Goal: Transaction & Acquisition: Obtain resource

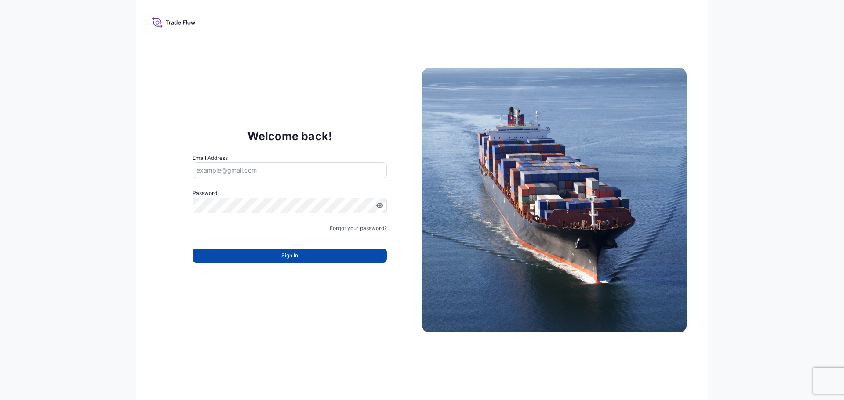
type input "[EMAIL_ADDRESS][DOMAIN_NAME]"
click at [328, 252] on button "Sign In" at bounding box center [290, 256] width 194 height 14
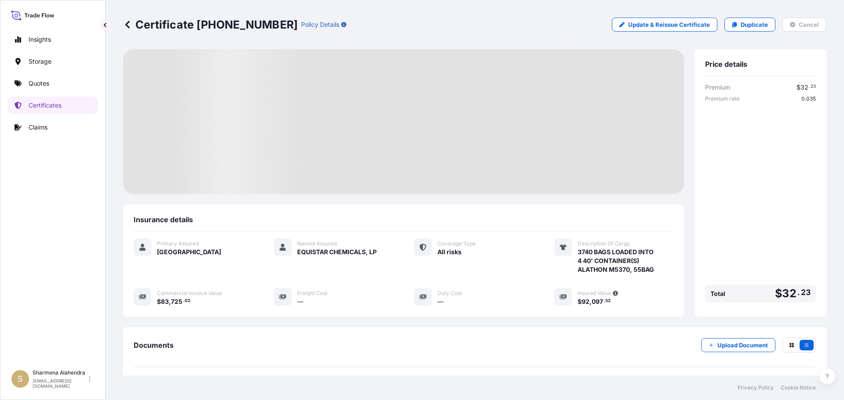
click at [504, 23] on div "Certificate [PHONE_NUMBER] Policy Details Update & Reissue Certificate Duplicat…" at bounding box center [474, 25] width 703 height 14
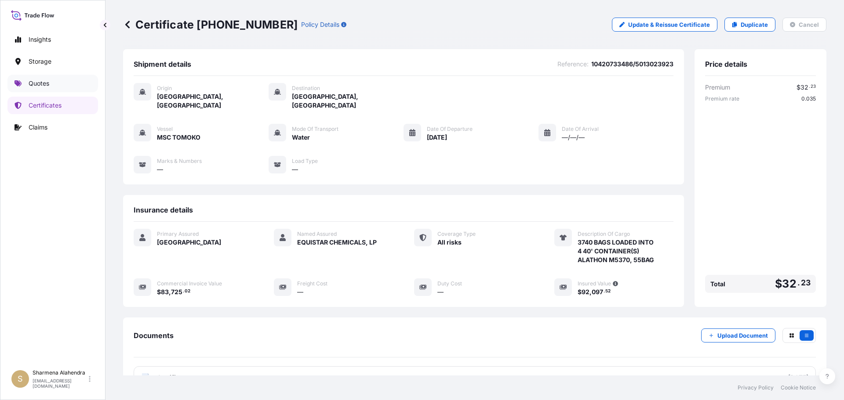
click at [46, 88] on link "Quotes" at bounding box center [52, 84] width 91 height 18
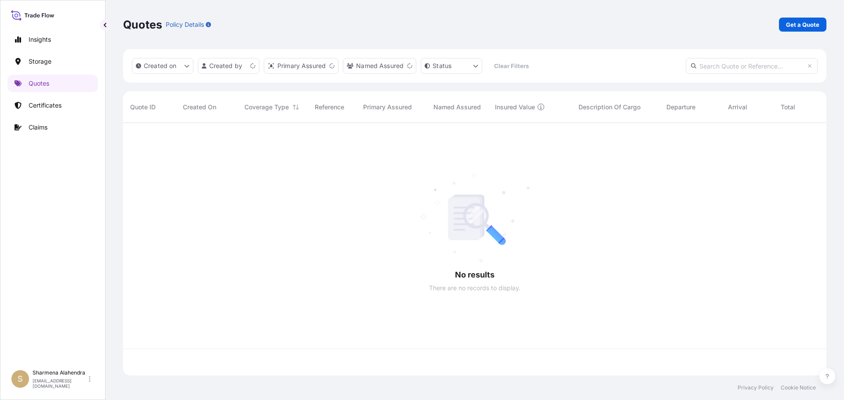
scroll to position [251, 697]
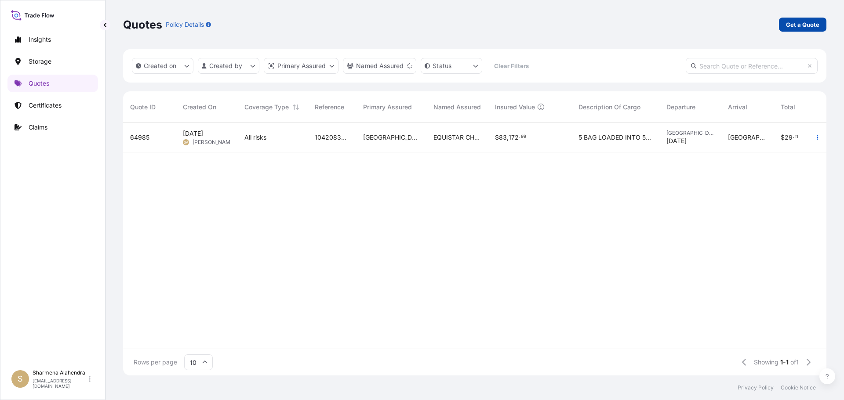
click at [803, 22] on p "Get a Quote" at bounding box center [802, 24] width 33 height 9
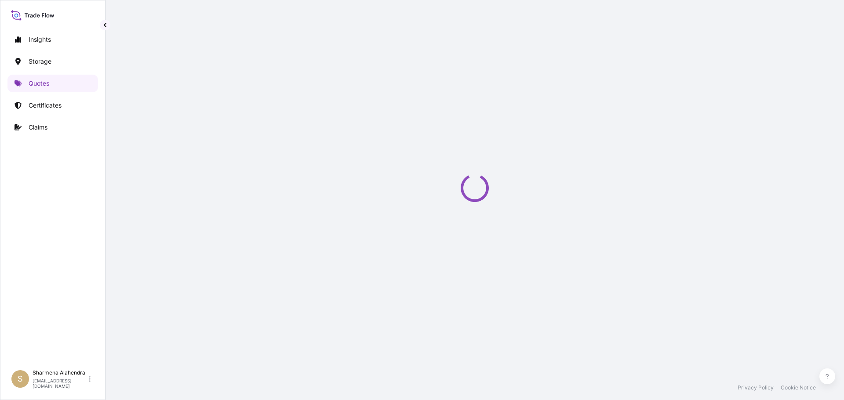
select select "Water"
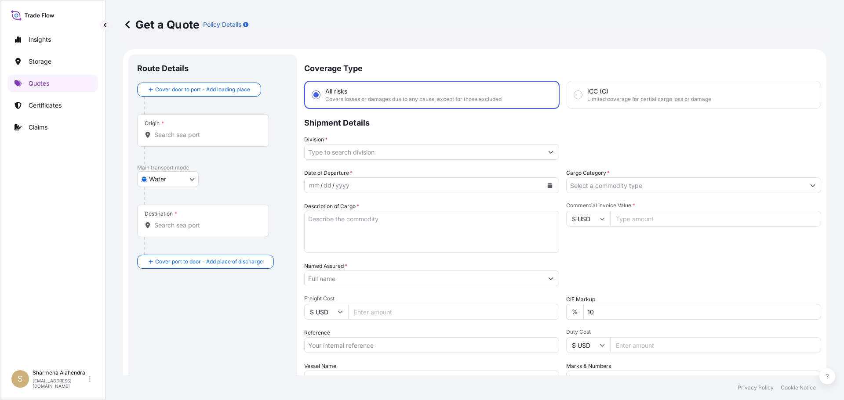
scroll to position [14, 0]
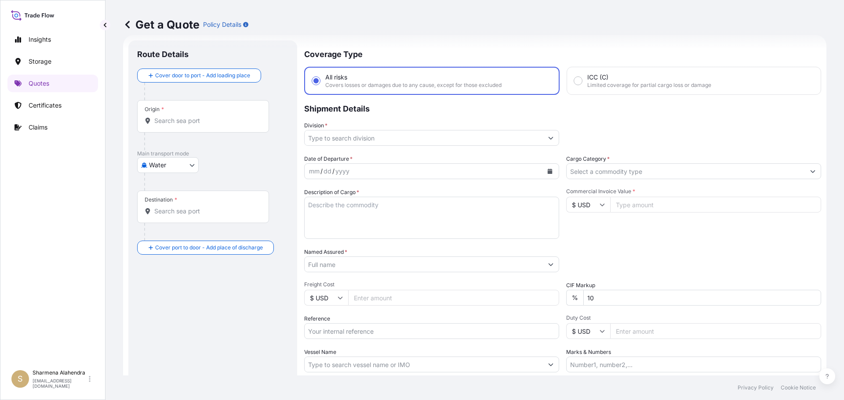
click at [183, 119] on input "Origin *" at bounding box center [206, 120] width 104 height 9
paste input "[GEOGRAPHIC_DATA], [GEOGRAPHIC_DATA]"
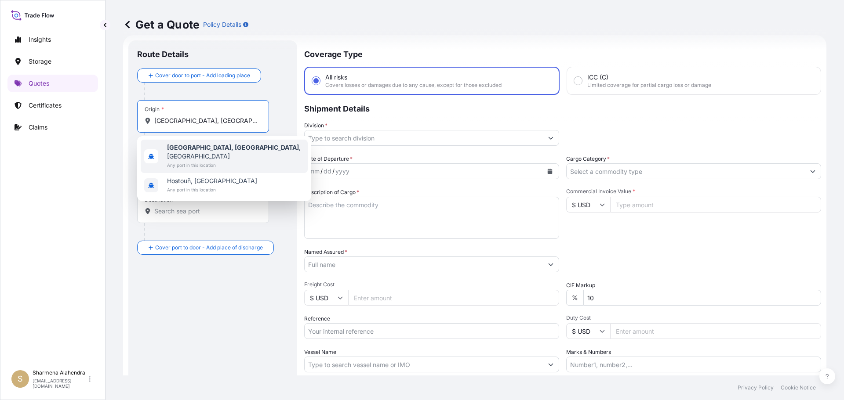
click at [188, 150] on b "[GEOGRAPHIC_DATA], [GEOGRAPHIC_DATA]" at bounding box center [233, 147] width 132 height 7
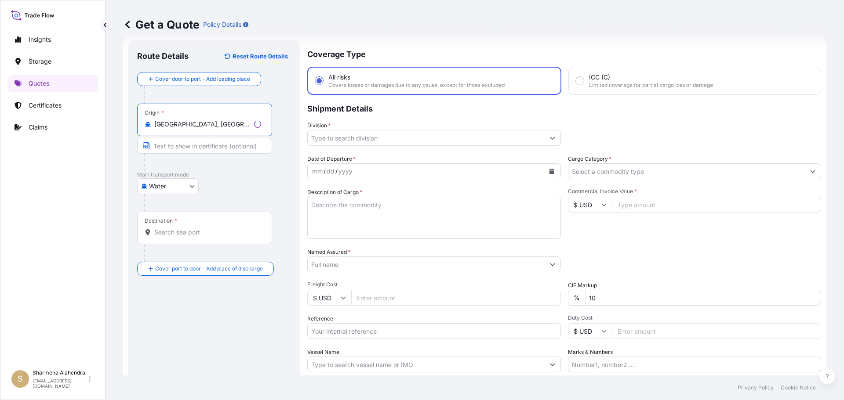
type input "[GEOGRAPHIC_DATA], [GEOGRAPHIC_DATA], [GEOGRAPHIC_DATA]"
click at [494, 33] on div "Get a Quote Policy Details" at bounding box center [474, 24] width 703 height 49
click at [193, 237] on div "Destination *" at bounding box center [203, 228] width 132 height 33
click at [193, 237] on input "Destination *" at bounding box center [206, 232] width 104 height 9
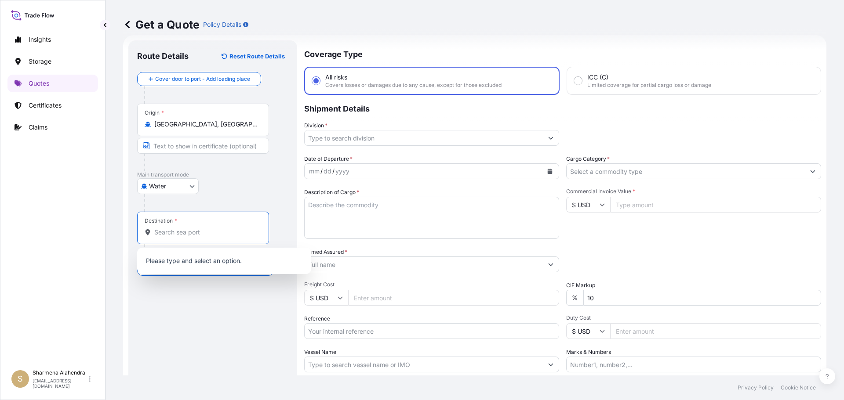
paste input "[GEOGRAPHIC_DATA], [GEOGRAPHIC_DATA]"
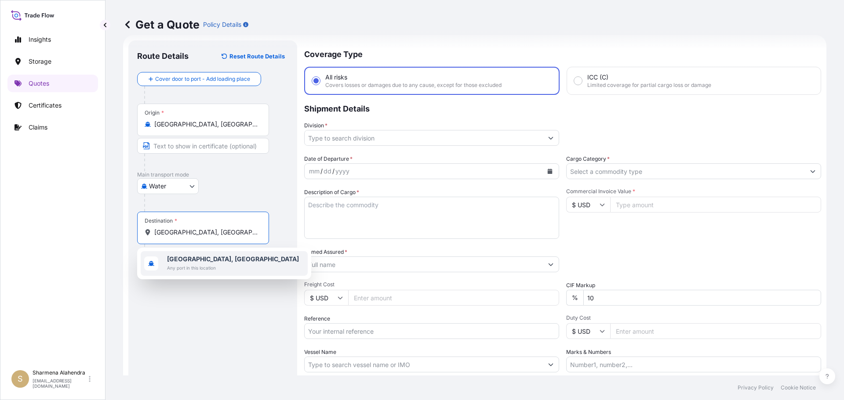
click at [189, 260] on b "[GEOGRAPHIC_DATA], [GEOGRAPHIC_DATA]" at bounding box center [233, 258] width 132 height 7
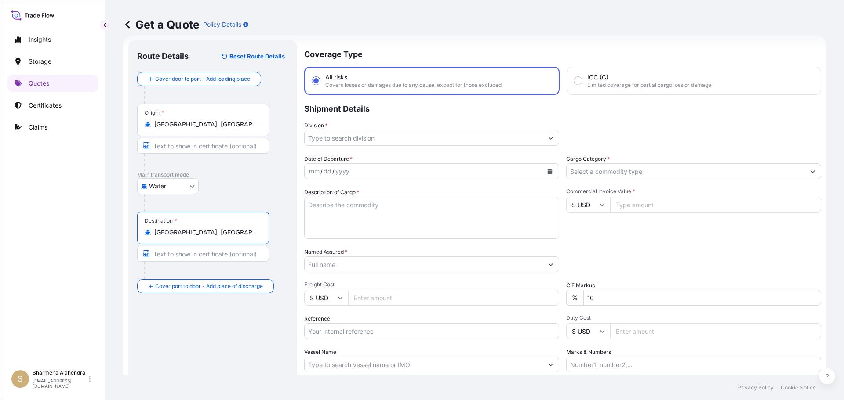
type input "[GEOGRAPHIC_DATA], [GEOGRAPHIC_DATA]"
click at [385, 137] on input "Division *" at bounding box center [424, 138] width 238 height 16
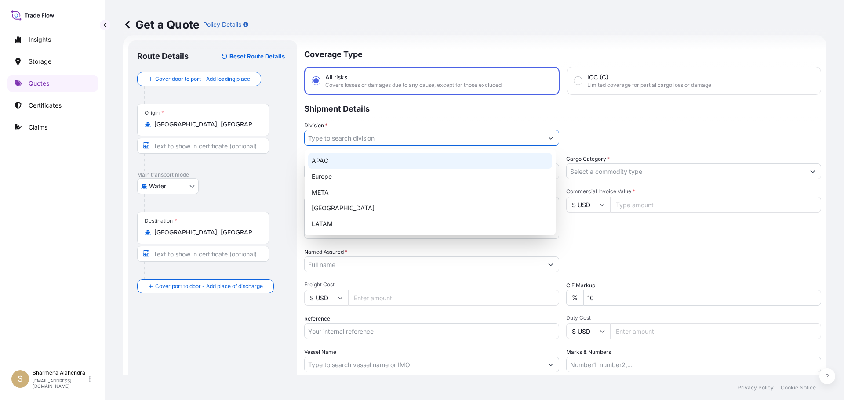
click at [324, 159] on div "APAC" at bounding box center [430, 161] width 244 height 16
type input "APAC"
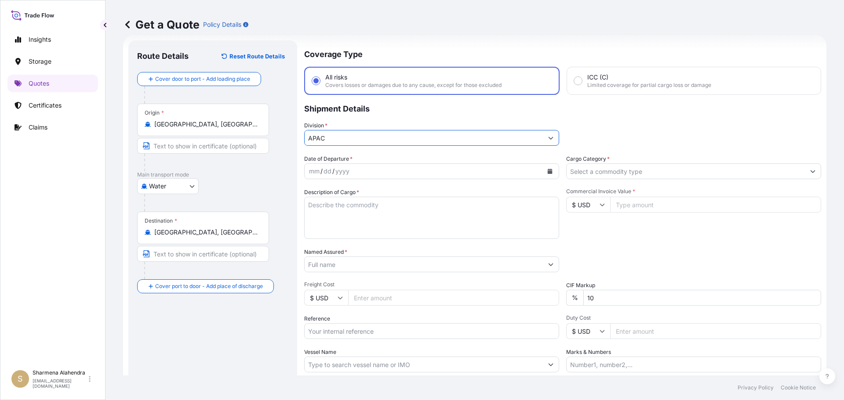
click at [548, 171] on icon "Calendar" at bounding box center [550, 171] width 5 height 5
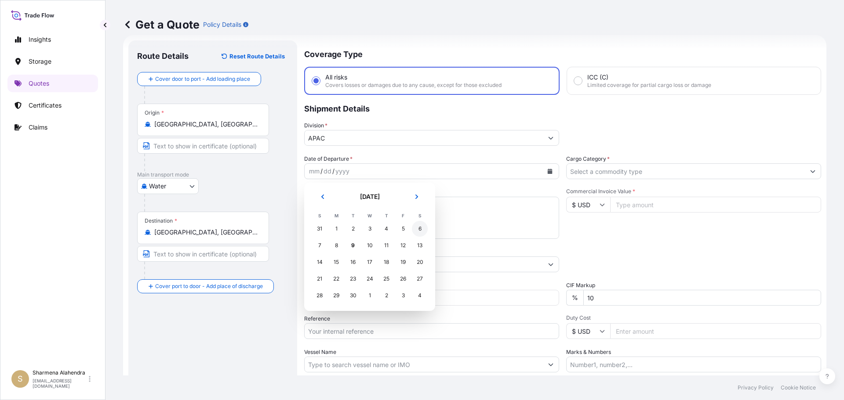
click at [419, 227] on div "6" at bounding box center [420, 229] width 16 height 16
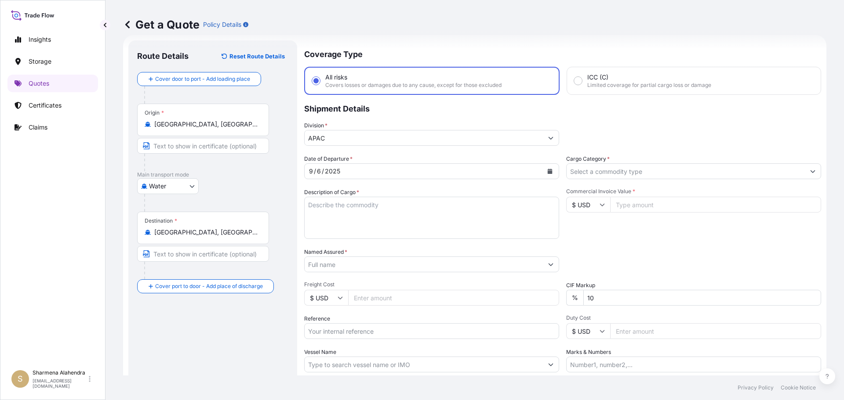
click at [531, 40] on div "Get a Quote Policy Details" at bounding box center [474, 24] width 703 height 49
click at [342, 263] on input "Named Assured *" at bounding box center [424, 265] width 238 height 16
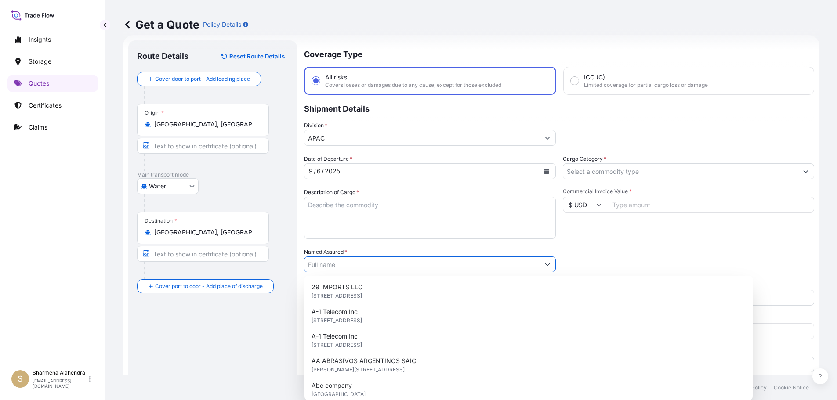
paste input "EQUISTAR CHEMICALS, LP"
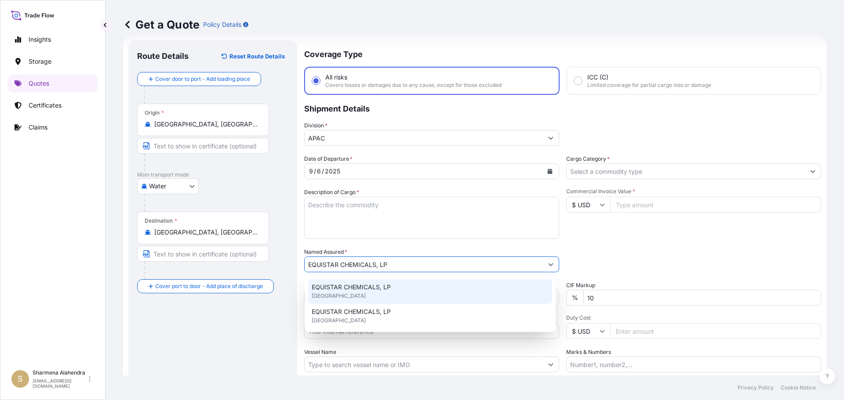
click at [352, 287] on span "EQUISTAR CHEMICALS, LP" at bounding box center [351, 287] width 79 height 9
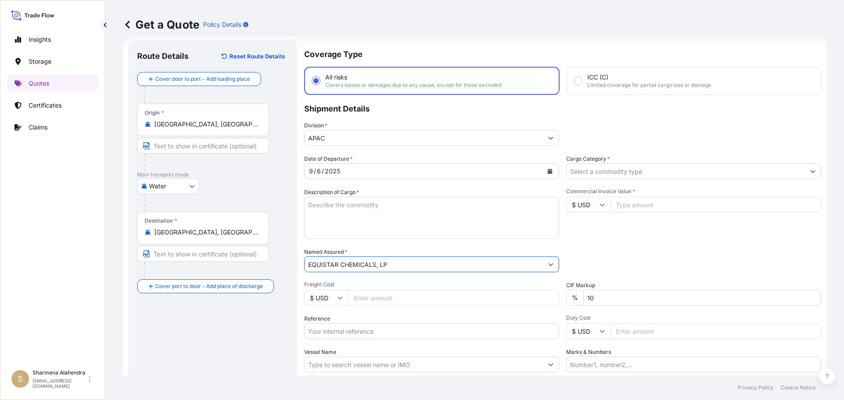
type input "EQUISTAR CHEMICALS, LP"
click at [467, 206] on textarea "Description of Cargo *" at bounding box center [431, 218] width 255 height 42
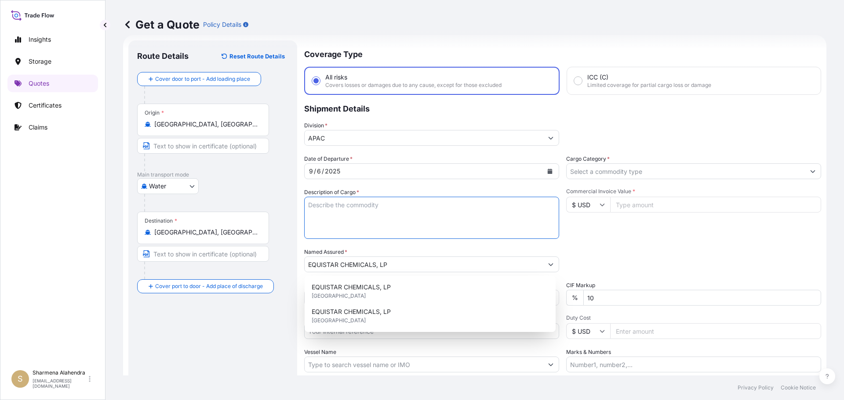
paste textarea "BAGS LOADED INTO 5 20' DRY VAN PETROTHENE GA564189, SEABULK"
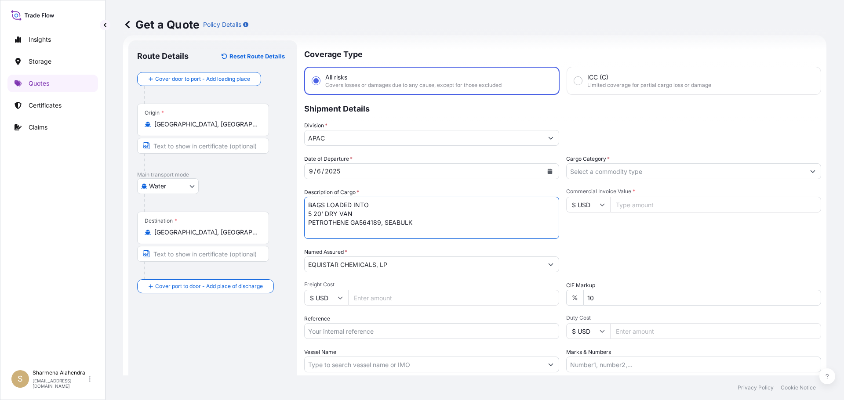
click at [309, 204] on textarea "BAGS LOADED INTO 5 20' DRY VAN PETROTHENE GA564189, SEABULK" at bounding box center [431, 218] width 255 height 42
type textarea "5 BAGS LOADED INTO 5 20' DRY VAN PETROTHENE GA564189, SEABULK"
click at [353, 327] on input "Reference" at bounding box center [431, 332] width 255 height 16
paste input "10420847951"
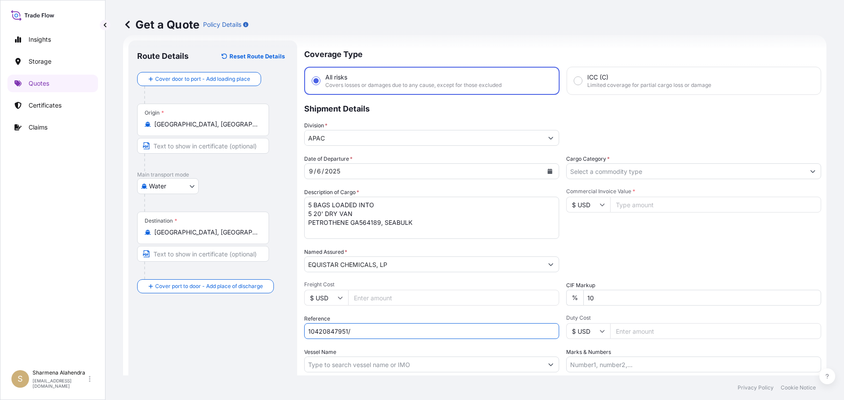
paste input "5013163900"
type input "10420847951/5013163900"
click at [449, 368] on input "Vessel Name" at bounding box center [424, 365] width 238 height 16
paste input "MAERSK [GEOGRAPHIC_DATA]"
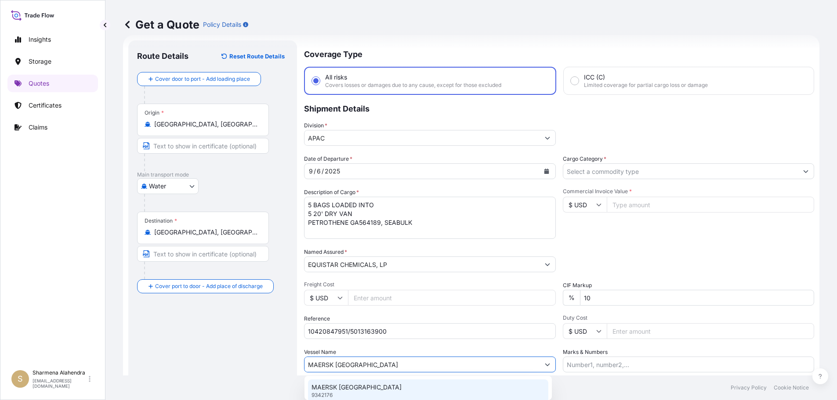
click at [363, 387] on p "MAERSK [GEOGRAPHIC_DATA]" at bounding box center [357, 387] width 90 height 9
type input "MAERSK [GEOGRAPHIC_DATA]"
click at [588, 172] on input "Cargo Category *" at bounding box center [686, 172] width 238 height 16
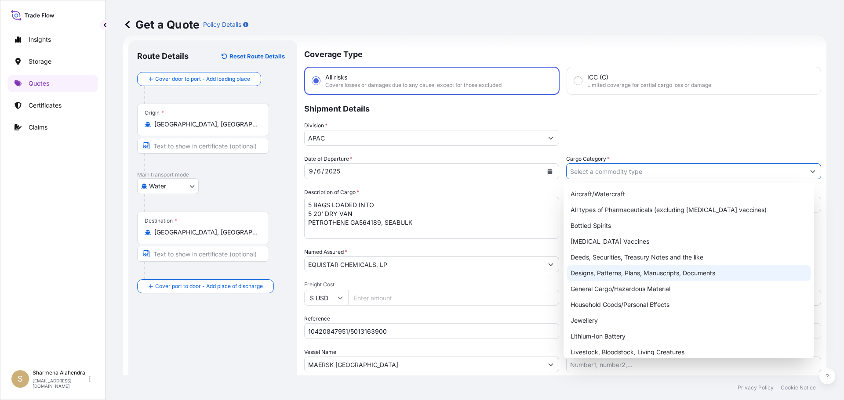
click at [595, 290] on div "General Cargo/Hazardous Material" at bounding box center [689, 289] width 244 height 16
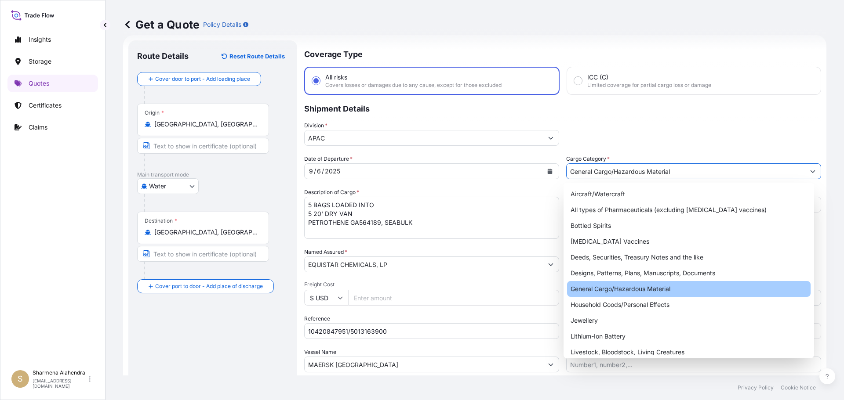
type input "General Cargo/Hazardous Material"
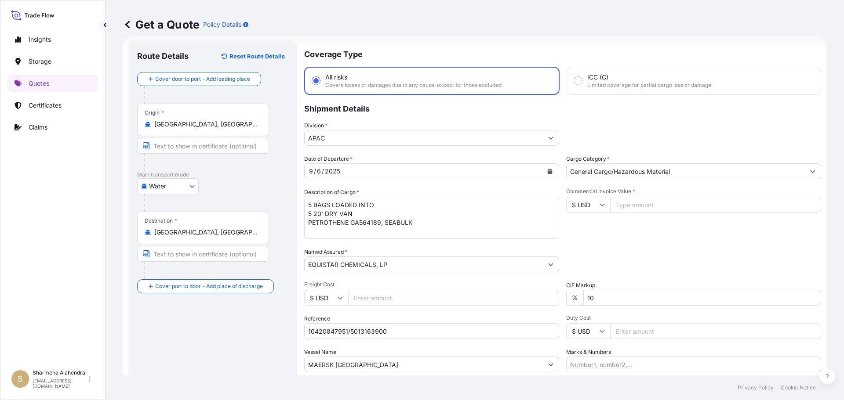
click at [431, 213] on textarea "5 BAGS LOADED INTO 5 20' DRY VAN PETROTHENE GA564189, SEABULK" at bounding box center [431, 218] width 255 height 42
click at [655, 204] on input "Commercial Invoice Value *" at bounding box center [715, 205] width 211 height 16
paste input "75702.50"
type input "75702.51"
click at [664, 262] on div "Packing Category Type to search a container mode Please select a primary mode o…" at bounding box center [693, 260] width 255 height 25
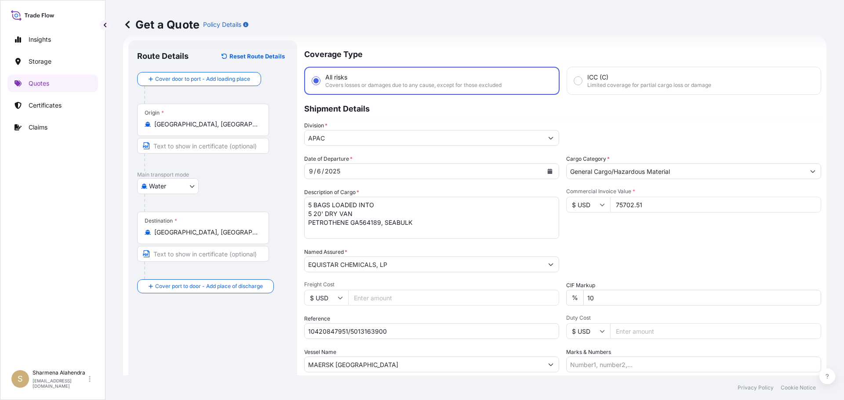
click at [669, 248] on div "Packing Category Type to search a container mode Please select a primary mode o…" at bounding box center [693, 260] width 255 height 25
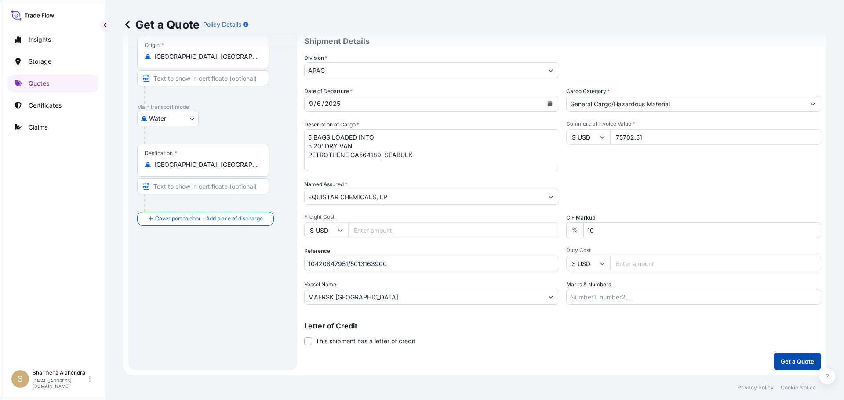
click at [781, 365] on p "Get a Quote" at bounding box center [797, 361] width 33 height 9
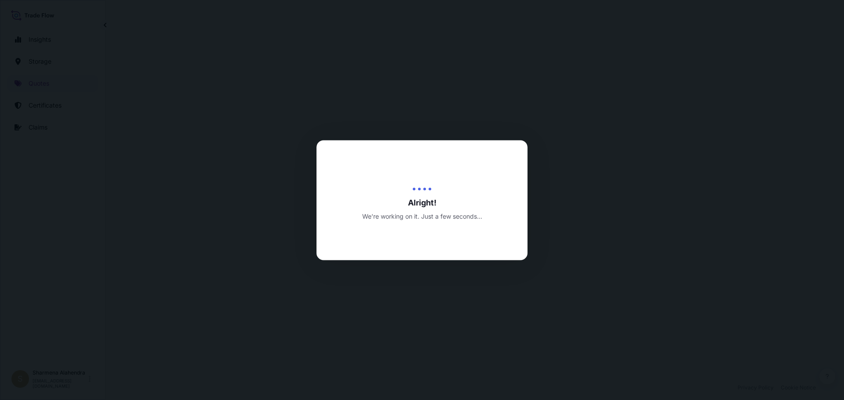
select select "Water"
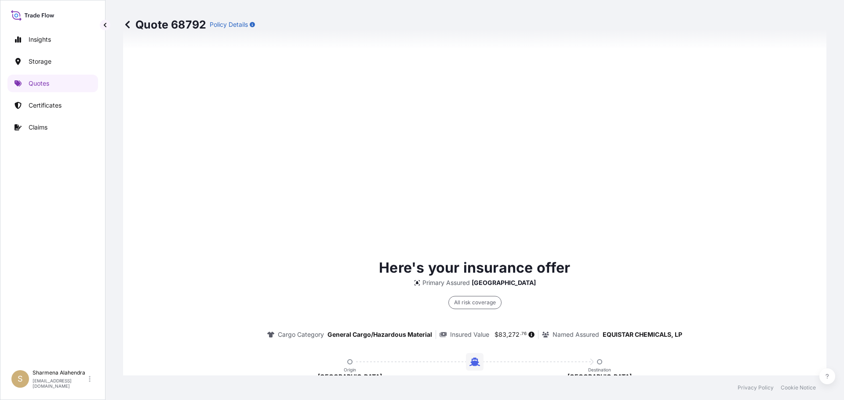
scroll to position [1257, 0]
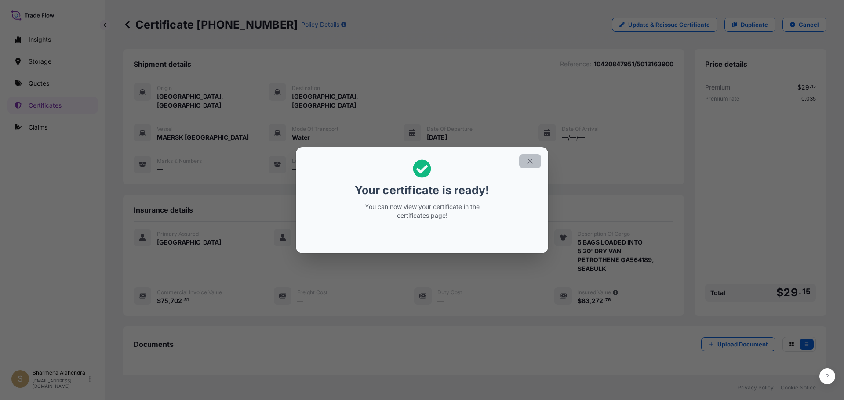
click at [527, 163] on icon "button" at bounding box center [530, 161] width 8 height 8
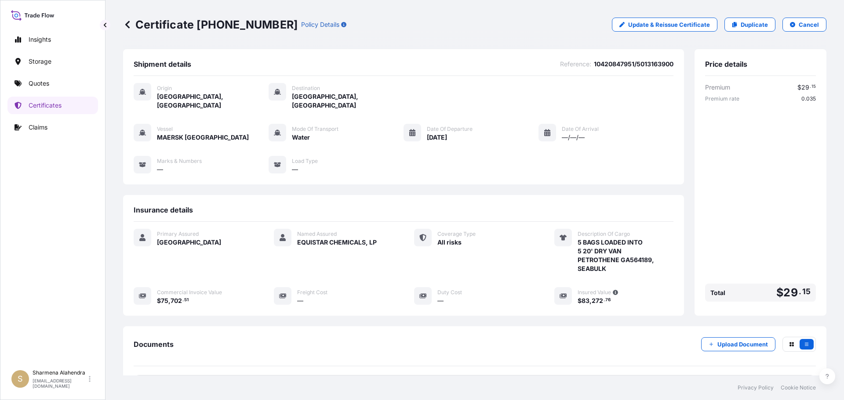
scroll to position [79, 0]
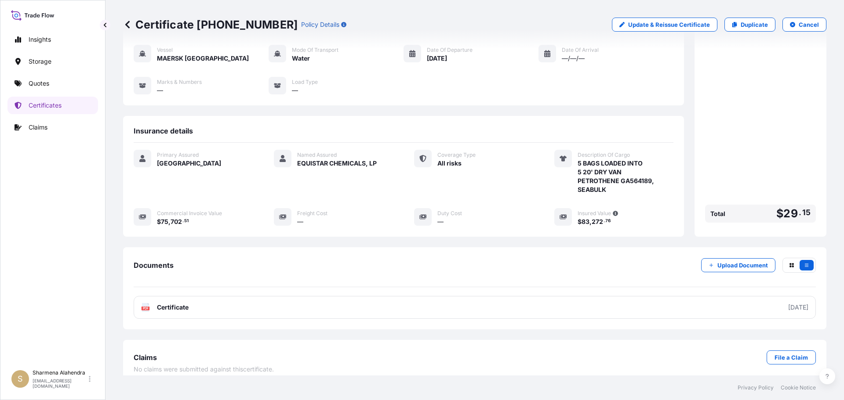
click at [441, 297] on link "PDF Certificate [DATE]" at bounding box center [475, 307] width 682 height 23
click at [40, 85] on p "Quotes" at bounding box center [39, 83] width 21 height 9
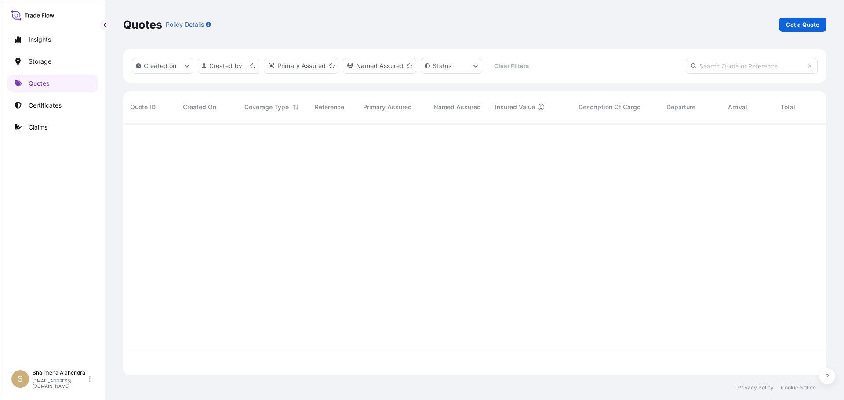
scroll to position [251, 697]
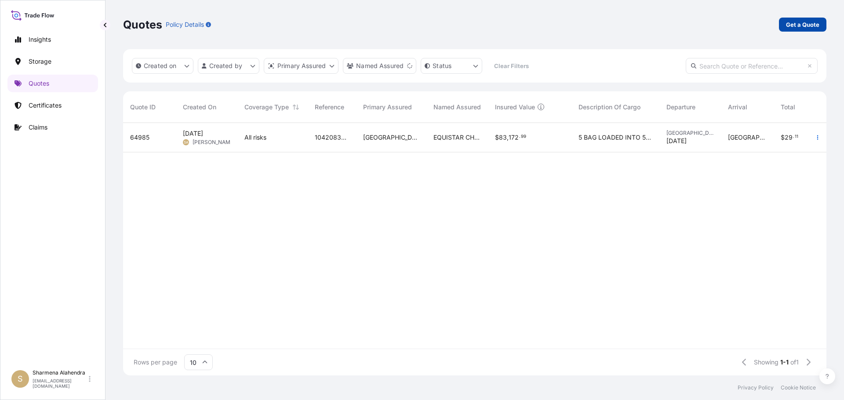
click at [803, 25] on p "Get a Quote" at bounding box center [802, 24] width 33 height 9
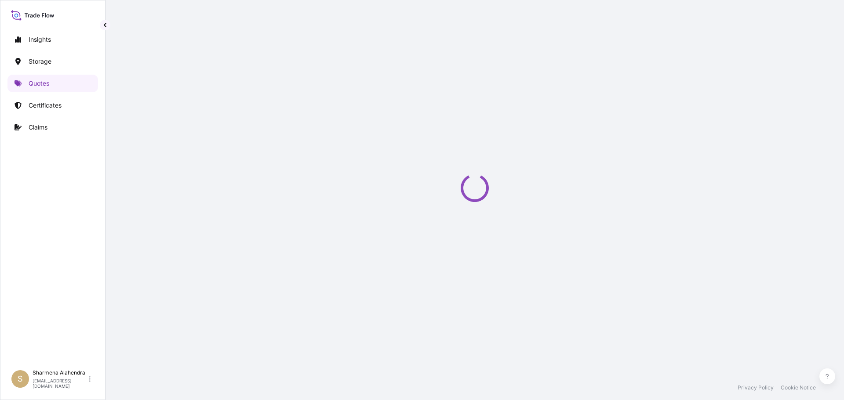
select select "Water"
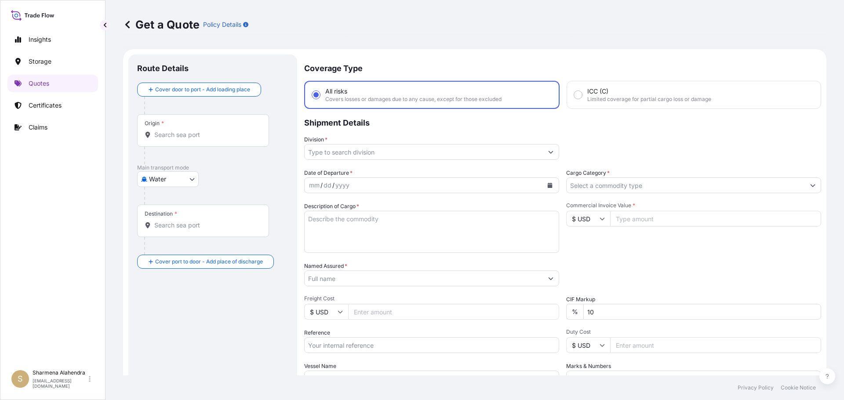
scroll to position [14, 0]
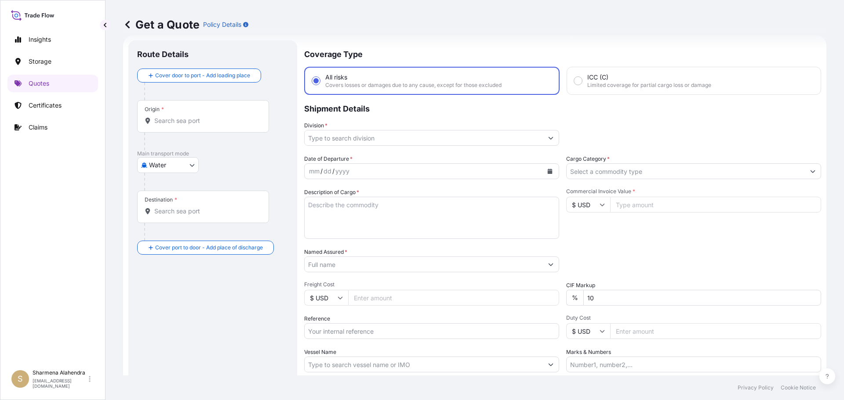
click at [479, 46] on div "Get a Quote Policy Details" at bounding box center [474, 24] width 703 height 49
click at [190, 124] on input "Origin *" at bounding box center [206, 120] width 104 height 9
paste input "[GEOGRAPHIC_DATA], [GEOGRAPHIC_DATA]"
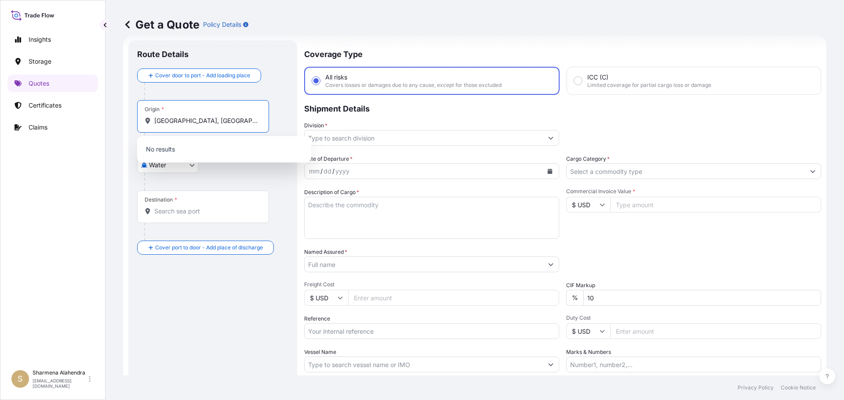
click at [191, 215] on input "Destination *" at bounding box center [206, 211] width 104 height 9
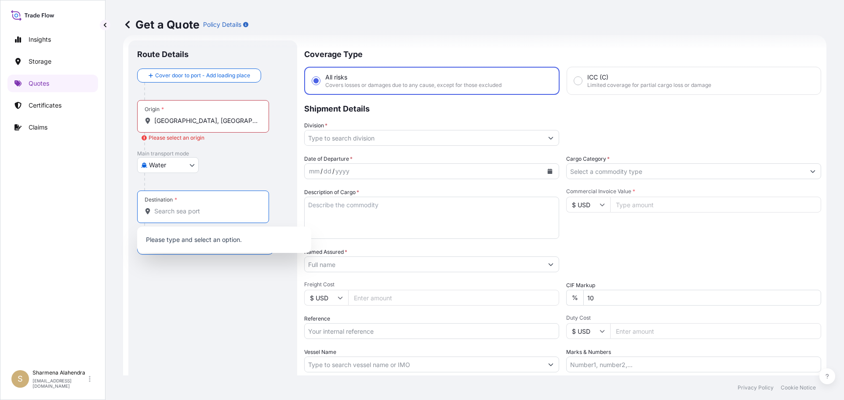
click at [192, 121] on input "[GEOGRAPHIC_DATA], [GEOGRAPHIC_DATA]" at bounding box center [206, 120] width 104 height 9
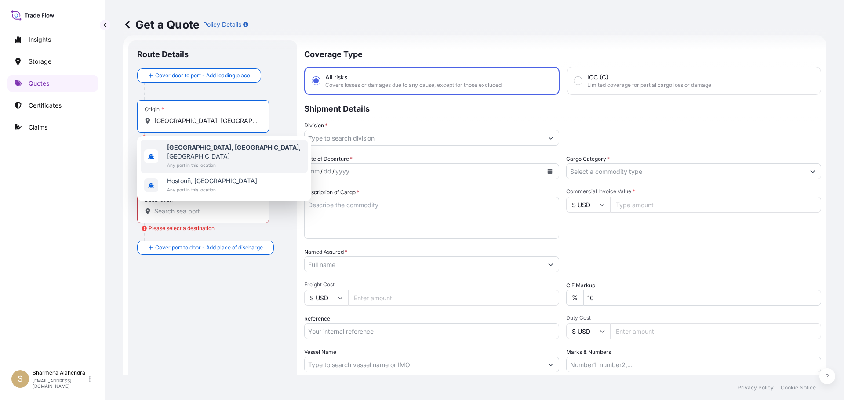
click at [193, 161] on span "Any port in this location" at bounding box center [235, 165] width 137 height 9
type input "[GEOGRAPHIC_DATA], [GEOGRAPHIC_DATA], [GEOGRAPHIC_DATA]"
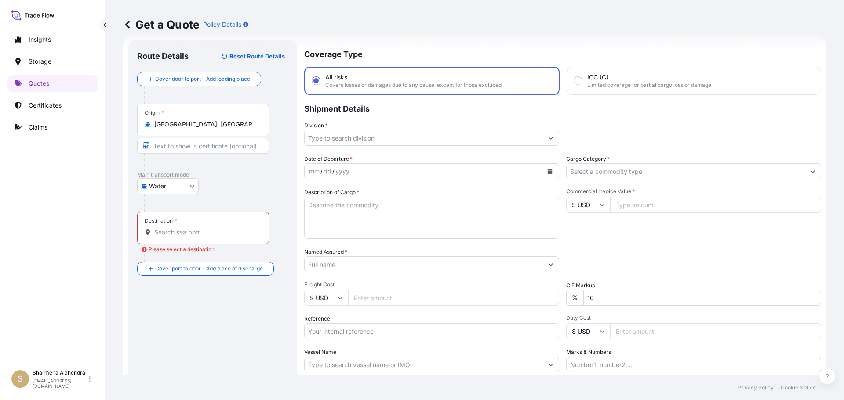
click at [465, 35] on div "Get a Quote Policy Details" at bounding box center [474, 24] width 703 height 49
click at [185, 233] on input "Destination * Please select a destination" at bounding box center [206, 232] width 104 height 9
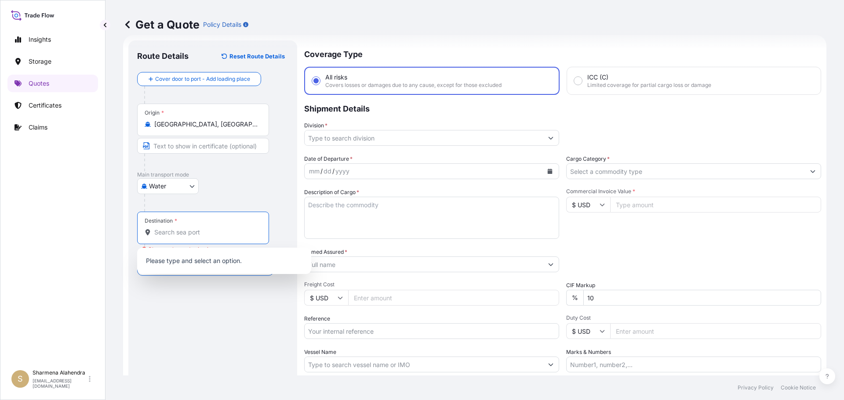
paste input "[GEOGRAPHIC_DATA], [GEOGRAPHIC_DATA]"
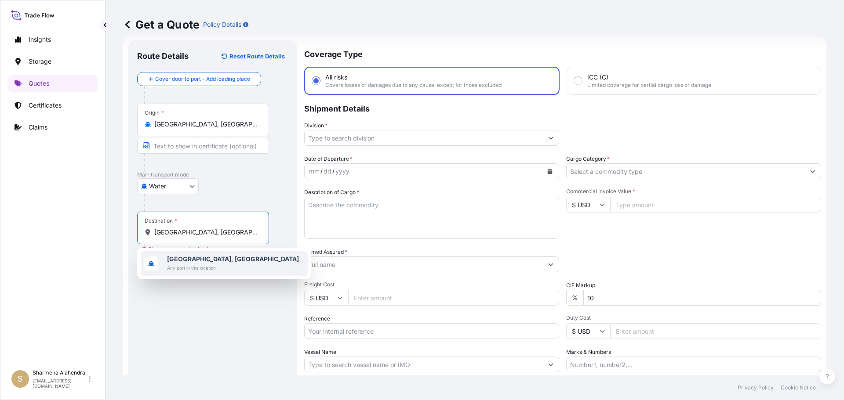
click at [192, 264] on span "Any port in this location" at bounding box center [233, 268] width 132 height 9
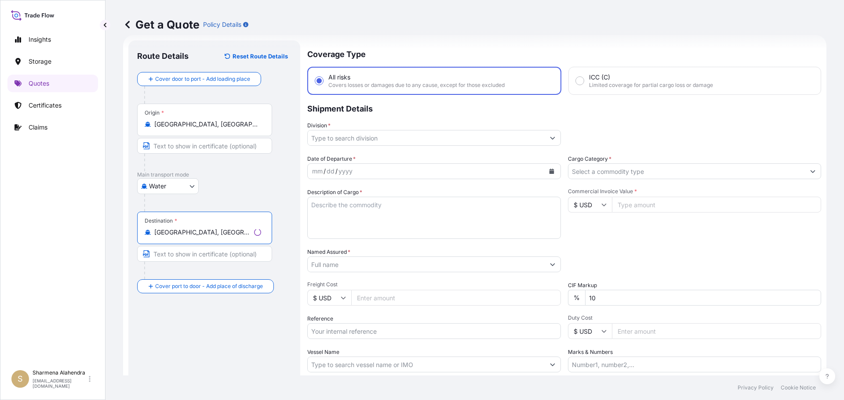
type input "[GEOGRAPHIC_DATA], [GEOGRAPHIC_DATA]"
click at [358, 135] on input "Division *" at bounding box center [426, 138] width 237 height 16
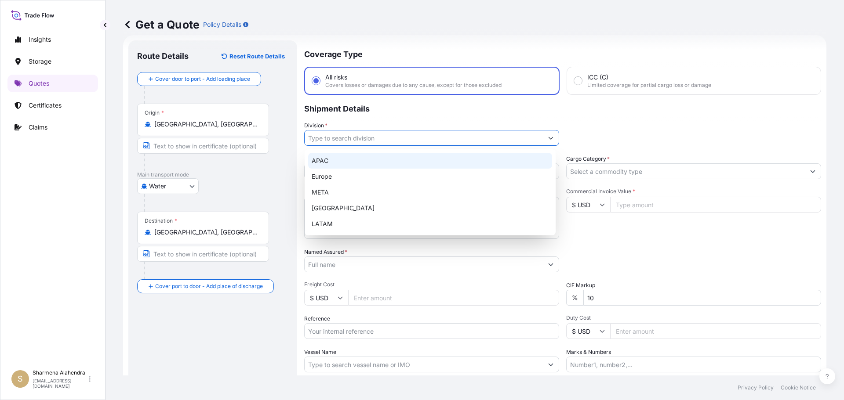
click at [334, 161] on div "APAC" at bounding box center [430, 161] width 244 height 16
type input "APAC"
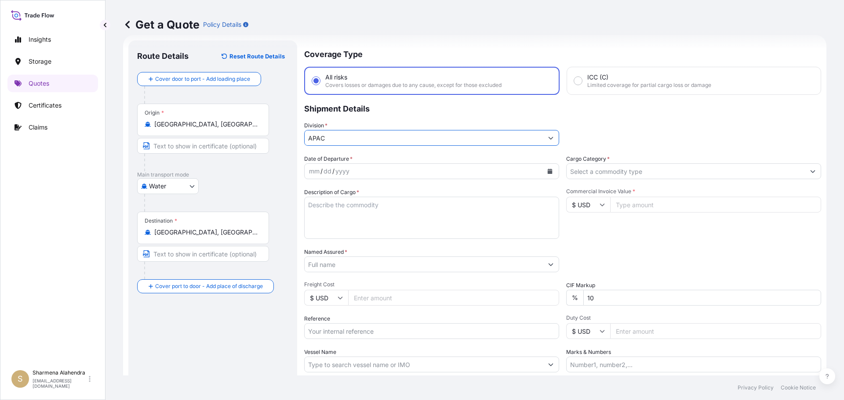
click at [548, 172] on icon "Calendar" at bounding box center [550, 171] width 5 height 5
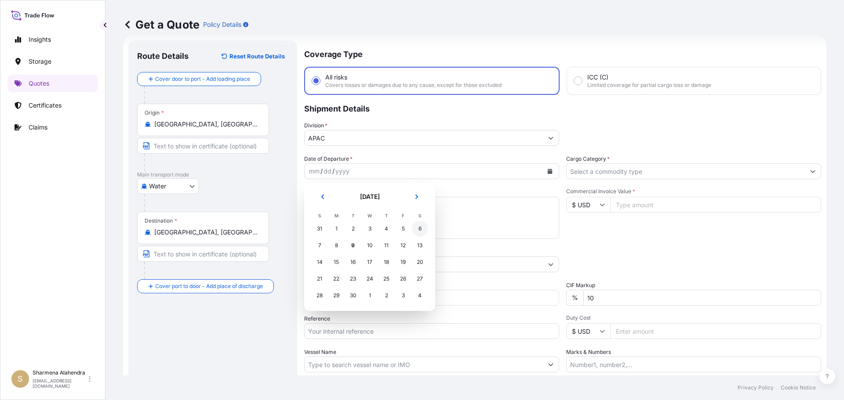
click at [415, 231] on div "6" at bounding box center [420, 229] width 16 height 16
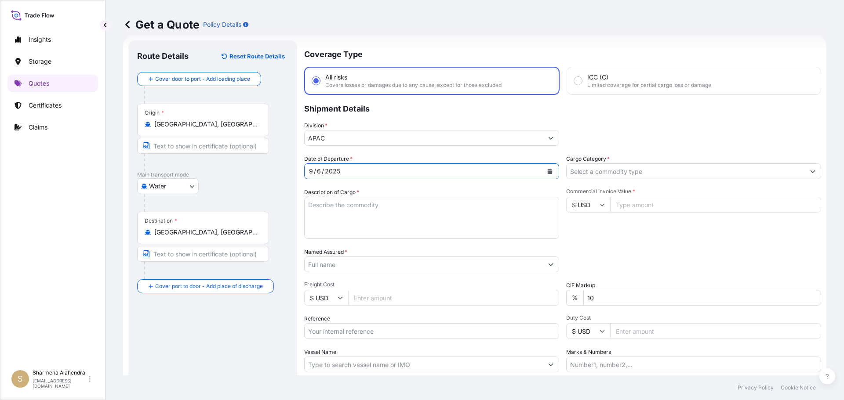
click at [345, 262] on input "Named Assured *" at bounding box center [424, 265] width 238 height 16
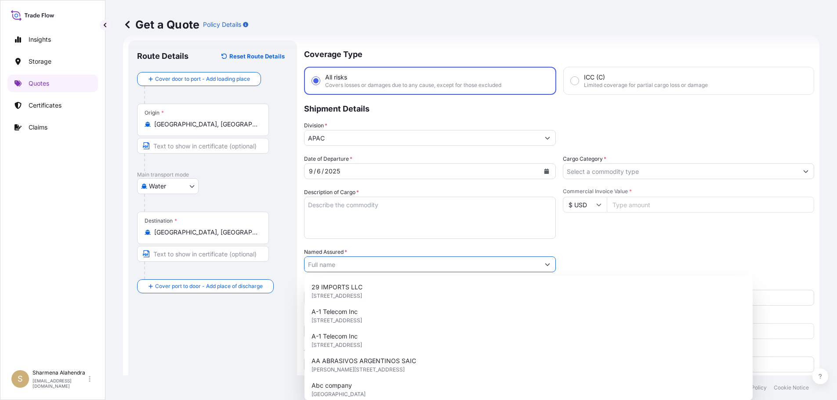
paste input "EQUISTAR CHEMICALS, LP"
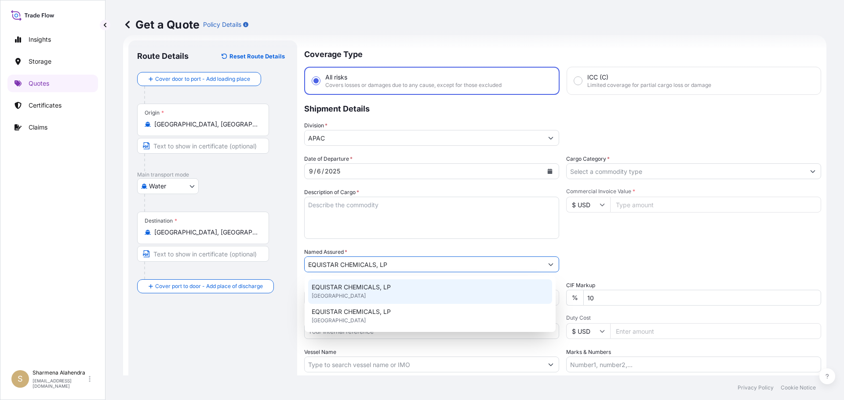
click at [364, 285] on span "EQUISTAR CHEMICALS, LP" at bounding box center [351, 287] width 79 height 9
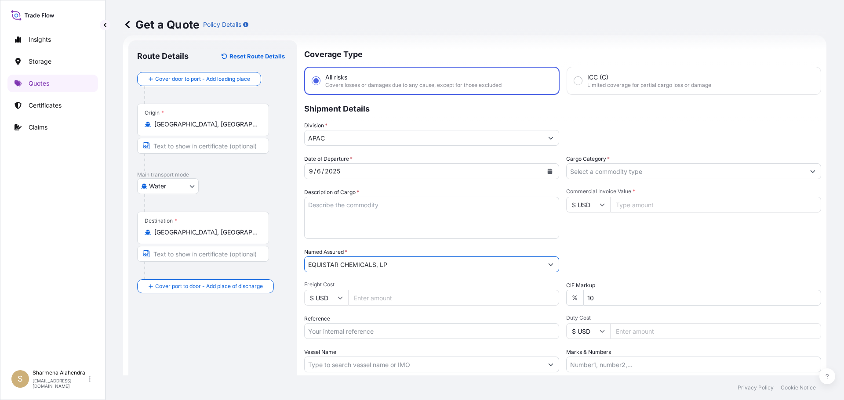
type input "EQUISTAR CHEMICALS, LP"
click at [437, 217] on textarea "Description of Cargo *" at bounding box center [431, 218] width 255 height 42
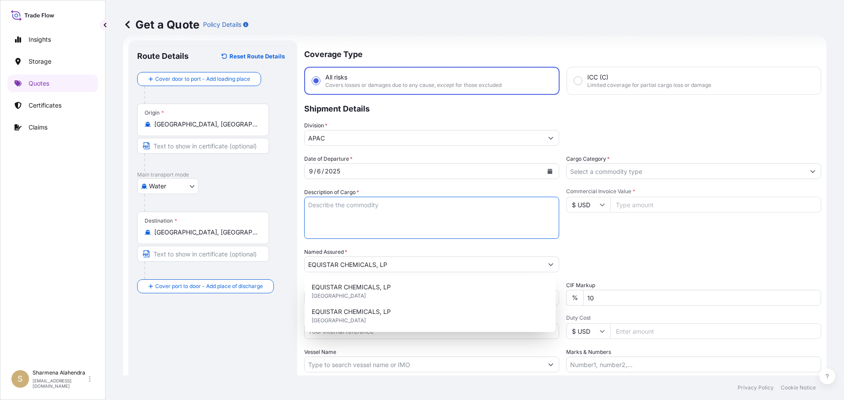
paste textarea "BAGS LOADED INTO 5 20' DRY VAN PETROTHENE GA502119, SEABULK"
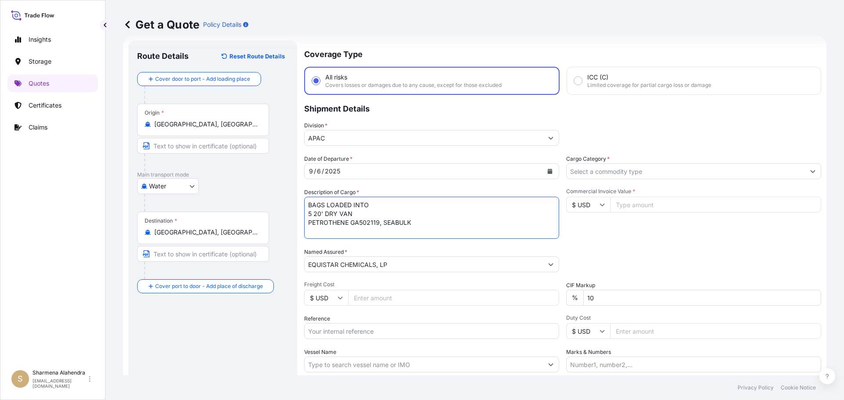
click at [308, 205] on textarea "BAGS LOADED INTO 5 20' DRY VAN PETROTHENE GA502119, SEABULK" at bounding box center [431, 218] width 255 height 42
type textarea "5 BAGS LOADED INTO 5 20' DRY VAN PETROTHENE GA502119, SEABULK"
click at [354, 331] on input "Reference" at bounding box center [431, 332] width 255 height 16
paste input "10420847952"
paste input "5013164980"
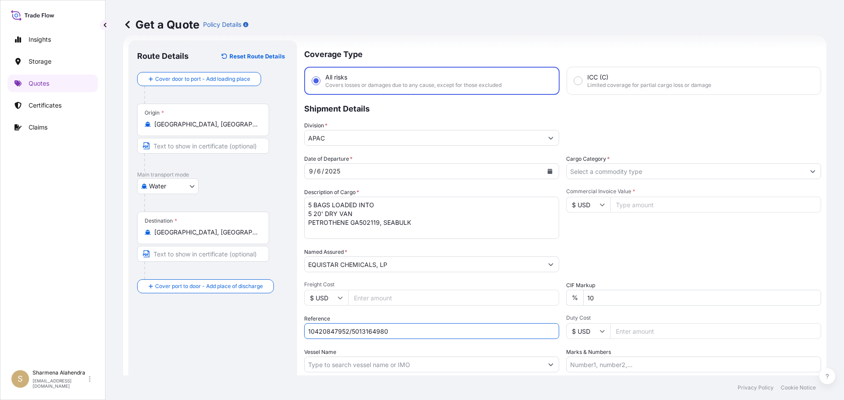
type input "10420847952/5013164980"
click at [382, 367] on input "Vessel Name" at bounding box center [424, 365] width 238 height 16
click at [462, 364] on input "Vessel Name" at bounding box center [424, 365] width 238 height 16
paste input "MAERSK [GEOGRAPHIC_DATA]"
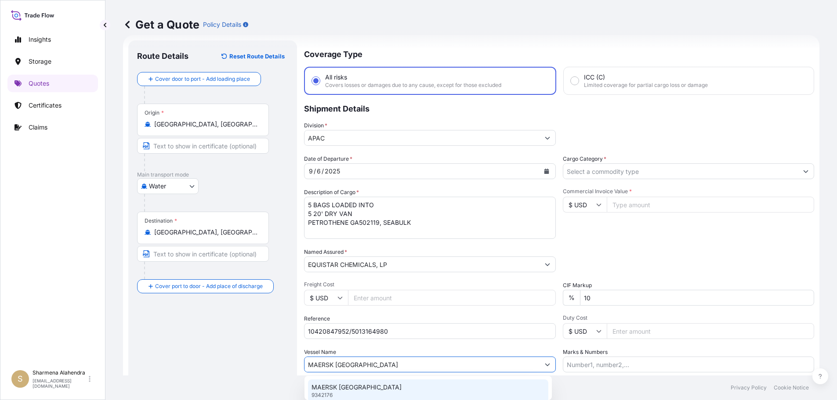
click at [398, 389] on div "MAERSK PITTSBURGH 9342176" at bounding box center [428, 391] width 240 height 23
type input "MAERSK [GEOGRAPHIC_DATA]"
click at [596, 170] on input "Cargo Category *" at bounding box center [686, 172] width 238 height 16
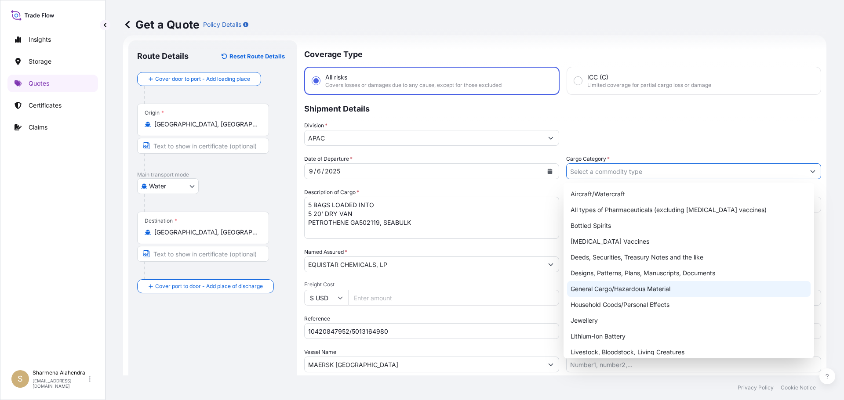
click at [600, 287] on div "General Cargo/Hazardous Material" at bounding box center [689, 289] width 244 height 16
type input "General Cargo/Hazardous Material"
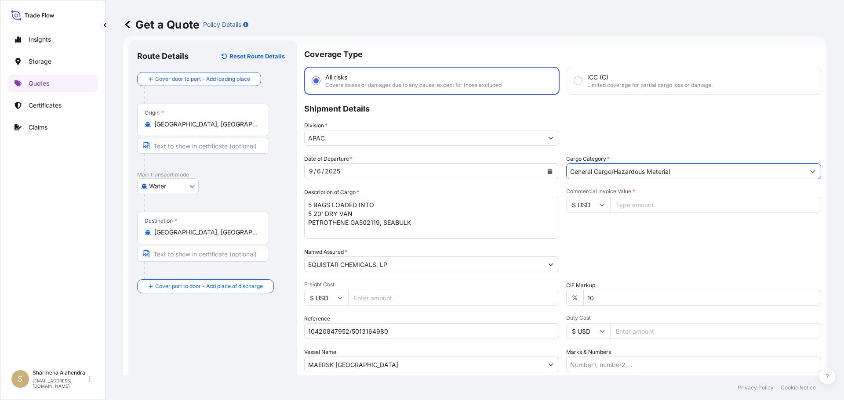
click at [632, 202] on input "Commercial Invoice Value *" at bounding box center [715, 205] width 211 height 16
paste input "74055.14"
type input "74055.15"
click at [655, 232] on div "Commercial Invoice Value * $ USD 74055.15" at bounding box center [693, 213] width 255 height 51
click at [633, 252] on div "Packing Category Type to search a container mode Please select a primary mode o…" at bounding box center [693, 260] width 255 height 25
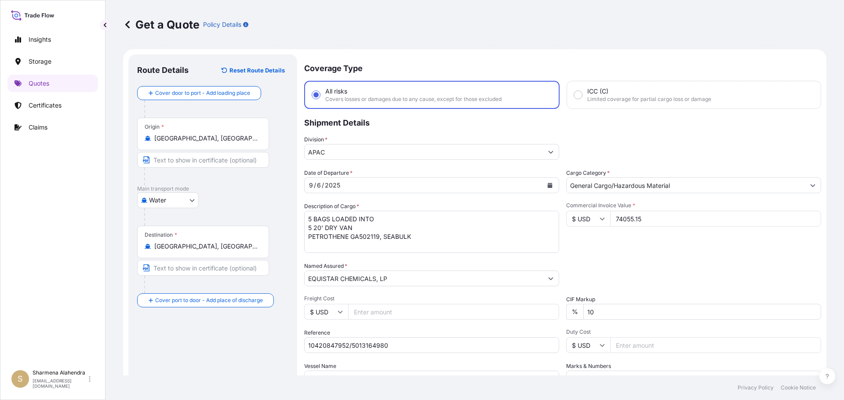
scroll to position [82, 0]
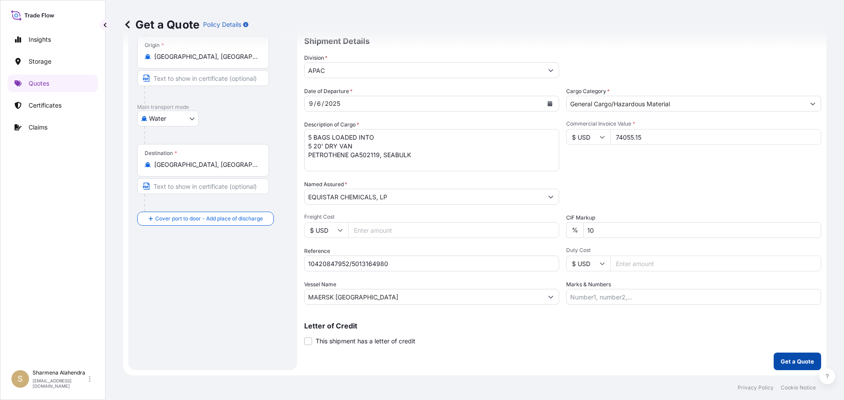
click at [796, 364] on p "Get a Quote" at bounding box center [797, 361] width 33 height 9
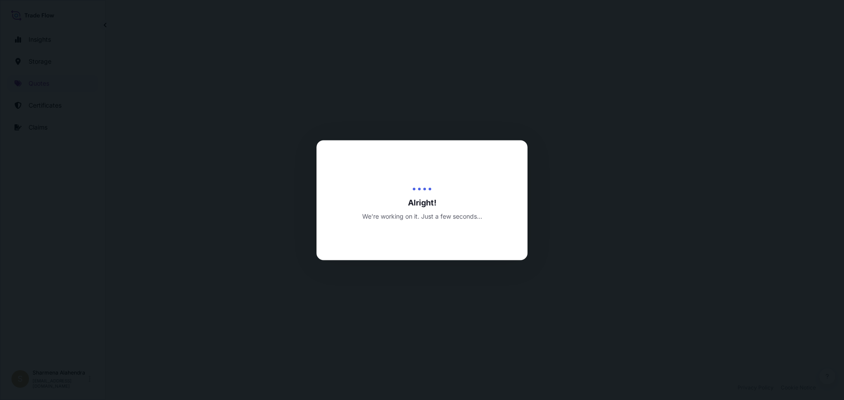
select select "Water"
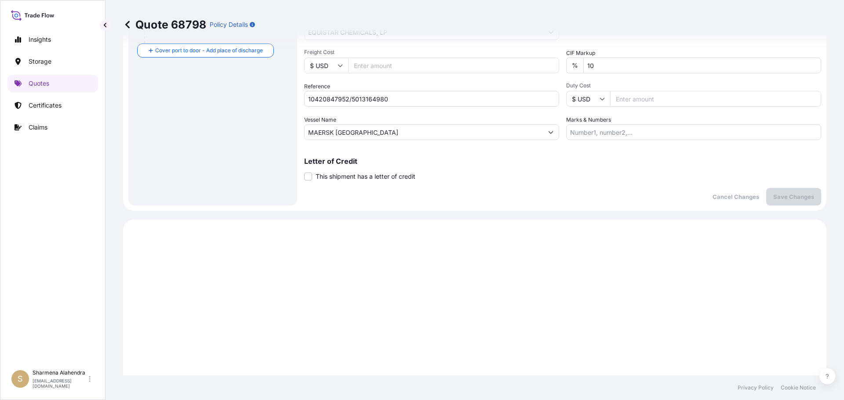
scroll to position [27, 0]
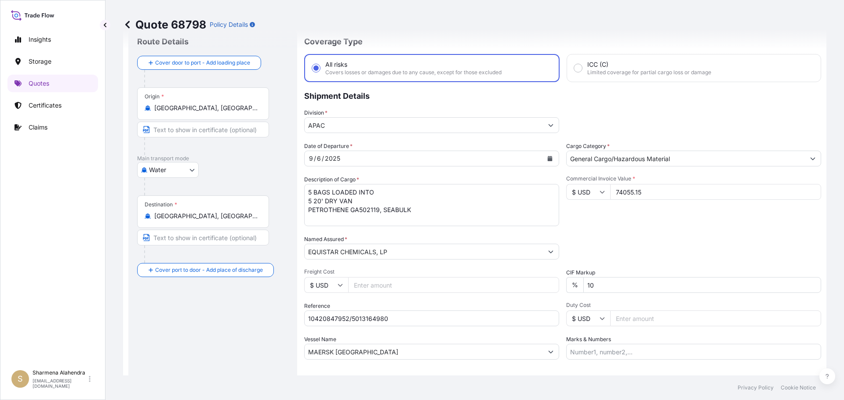
click at [650, 191] on input "74055.15" at bounding box center [715, 192] width 211 height 16
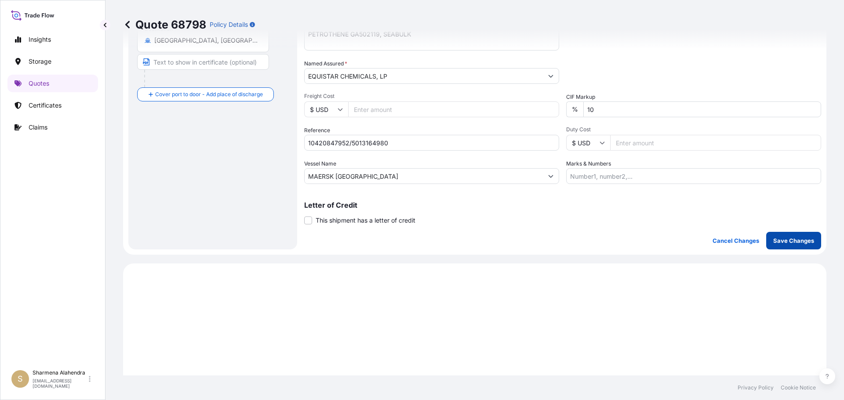
type input "74055.14"
click at [788, 243] on p "Save Changes" at bounding box center [793, 240] width 41 height 9
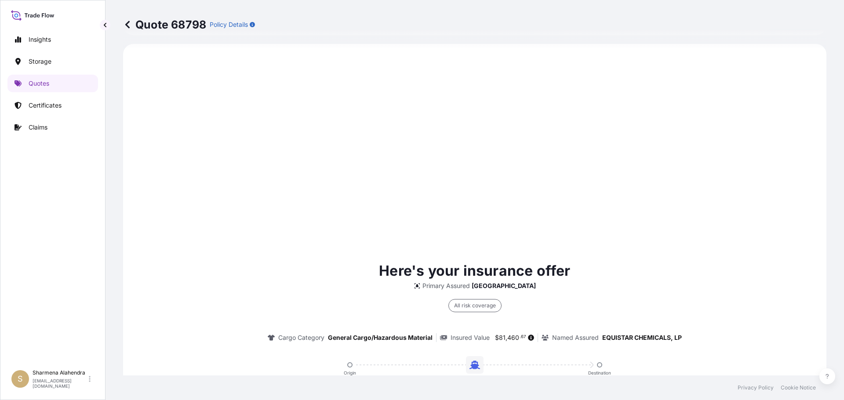
select select "Water"
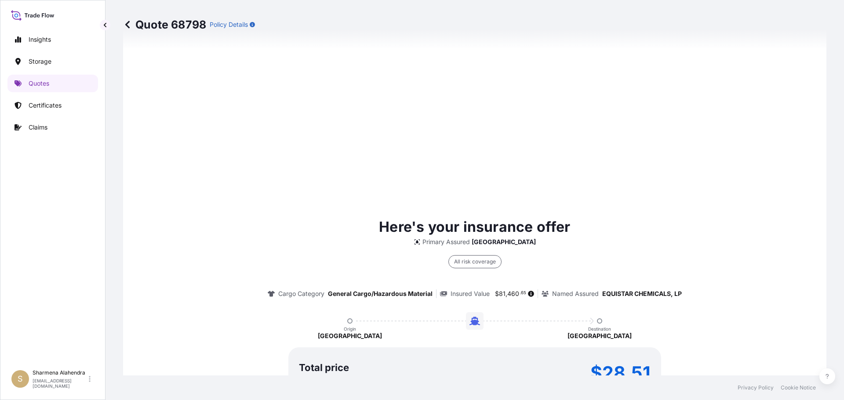
click at [662, 317] on div "Here's your insurance offer Primary Assured [GEOGRAPHIC_DATA] All risk coverage…" at bounding box center [474, 315] width 679 height 196
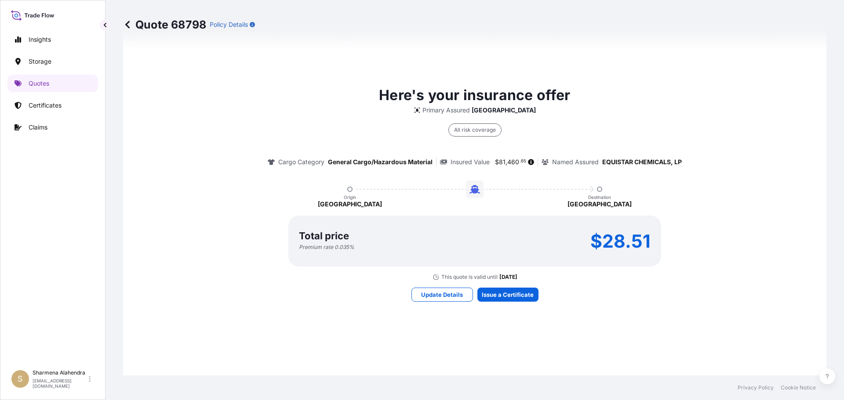
click at [511, 338] on div "Here's your insurance offer Primary Assured [GEOGRAPHIC_DATA] All risk coverage…" at bounding box center [474, 192] width 679 height 625
click at [498, 339] on div "Here's your insurance offer Primary Assured [GEOGRAPHIC_DATA] All risk coverage…" at bounding box center [474, 192] width 679 height 625
click at [503, 340] on div "Here's your insurance offer Primary Assured [GEOGRAPHIC_DATA] All risk coverage…" at bounding box center [474, 192] width 679 height 625
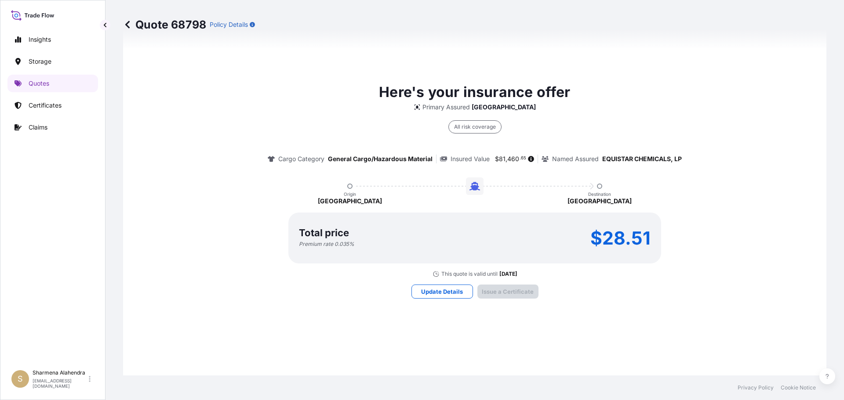
scroll to position [1257, 0]
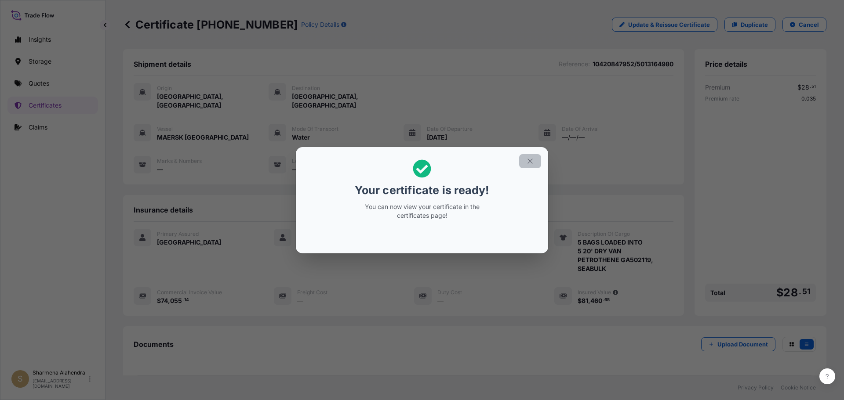
click at [530, 161] on icon "button" at bounding box center [529, 161] width 5 height 5
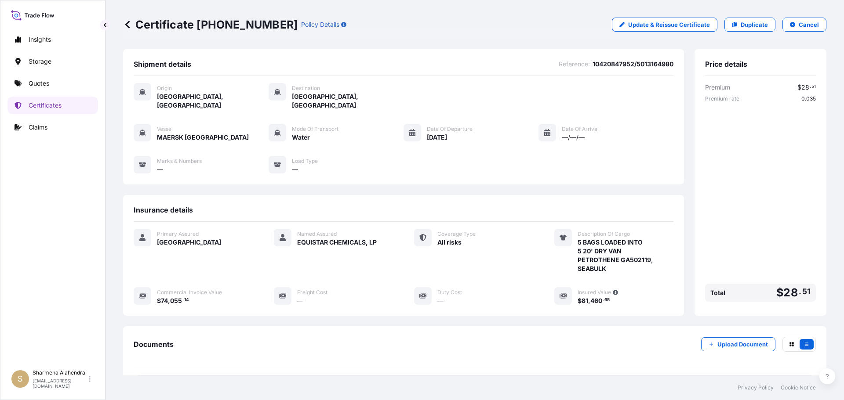
scroll to position [79, 0]
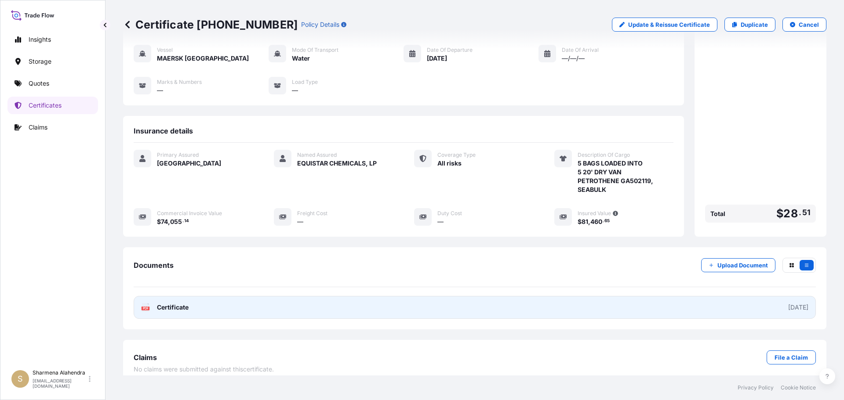
click at [389, 306] on link "PDF Certificate [DATE]" at bounding box center [475, 307] width 682 height 23
